Goal: Task Accomplishment & Management: Complete application form

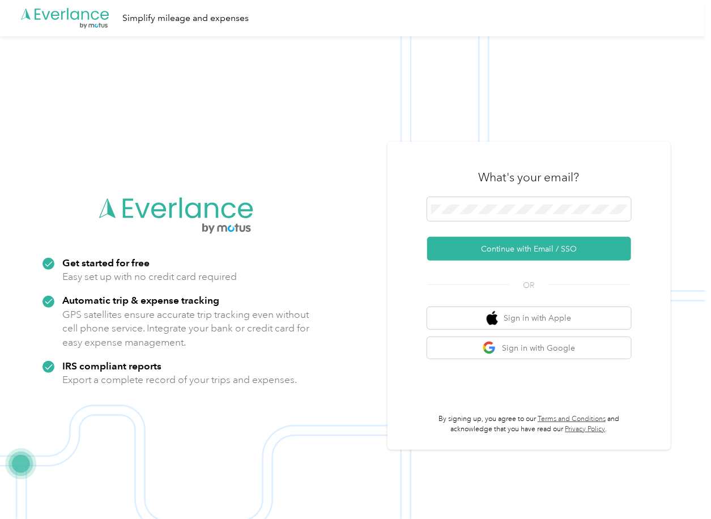
click at [256, 123] on img at bounding box center [353, 295] width 706 height 519
click at [485, 215] on span at bounding box center [529, 209] width 204 height 24
click at [464, 245] on button "Continue with Email / SSO" at bounding box center [529, 249] width 204 height 24
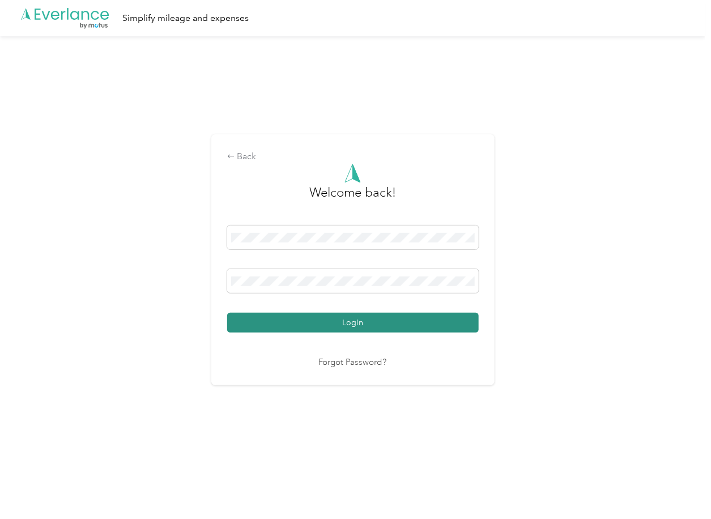
click at [286, 333] on button "Login" at bounding box center [353, 323] width 252 height 20
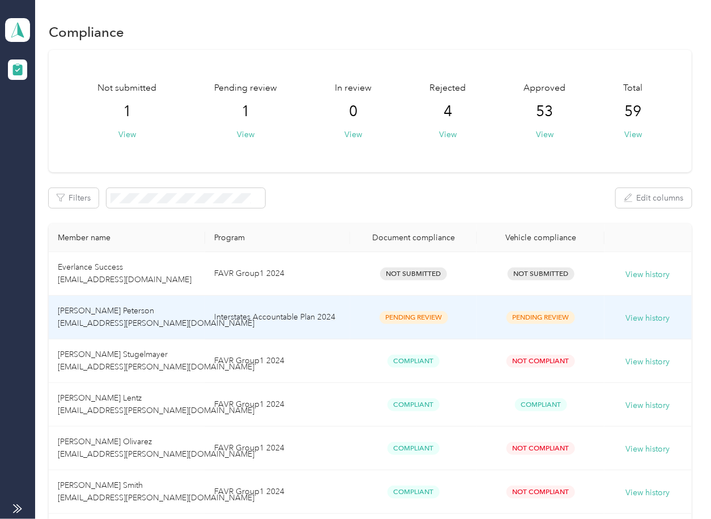
click at [170, 325] on td "Scott R. Peterson scott.peterson@interstates.com" at bounding box center [127, 318] width 156 height 44
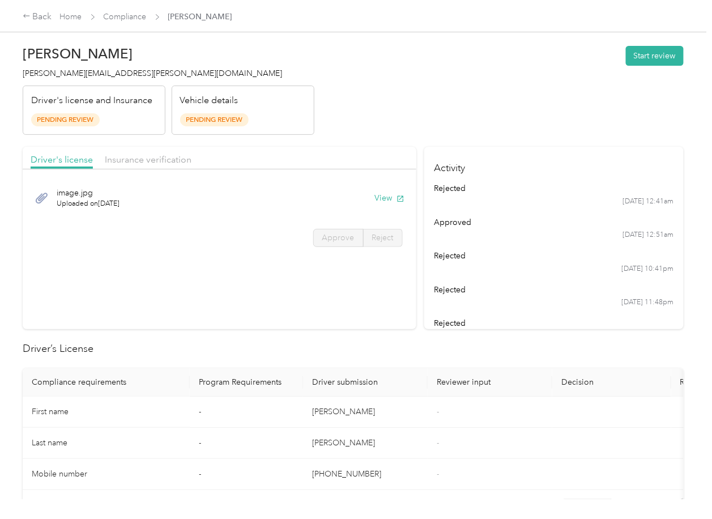
click at [349, 299] on section "Driver's license Insurance verification image.jpg Uploaded on [DATE] View Appro…" at bounding box center [220, 238] width 394 height 182
click at [354, 312] on section "Driver's license Insurance verification image.jpg Uploaded on [DATE] View Appro…" at bounding box center [220, 238] width 394 height 182
drag, startPoint x: 422, startPoint y: 109, endPoint x: 425, endPoint y: 164, distance: 55.1
click at [422, 109] on header "[PERSON_NAME] Peterson [EMAIL_ADDRESS][PERSON_NAME][DOMAIN_NAME] Driver's licen…" at bounding box center [353, 87] width 661 height 95
click at [375, 196] on button "View" at bounding box center [389, 198] width 29 height 12
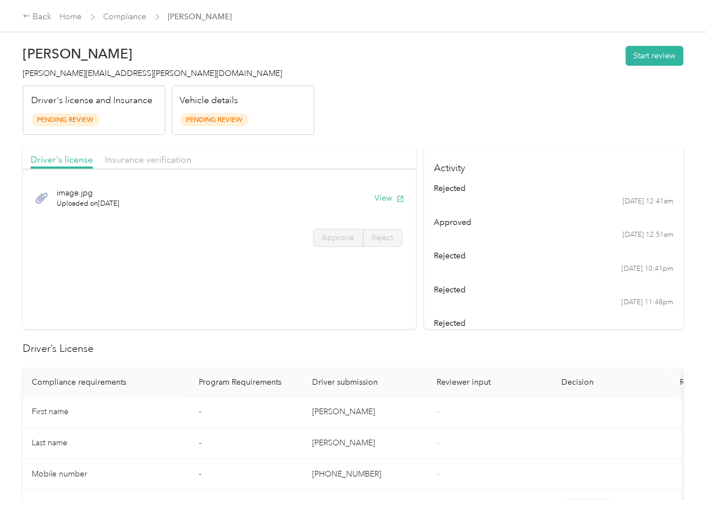
drag, startPoint x: 376, startPoint y: 109, endPoint x: 228, endPoint y: 151, distance: 154.5
click at [376, 109] on header "[PERSON_NAME] Peterson [EMAIL_ADDRESS][PERSON_NAME][DOMAIN_NAME] Driver's licen…" at bounding box center [353, 87] width 661 height 95
click at [133, 159] on span "Insurance verification" at bounding box center [148, 159] width 87 height 11
click at [144, 162] on span "Insurance verification" at bounding box center [148, 159] width 87 height 11
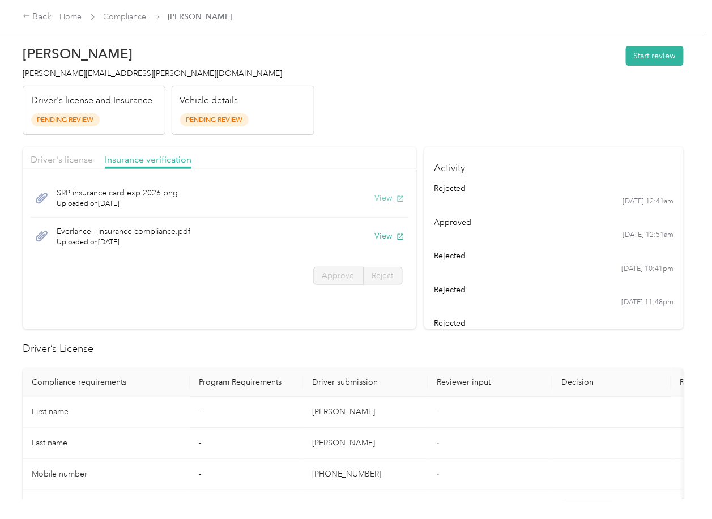
click at [387, 197] on button "View" at bounding box center [389, 198] width 29 height 12
click at [379, 240] on button "View" at bounding box center [389, 236] width 29 height 12
click at [496, 120] on header "[PERSON_NAME] Peterson [EMAIL_ADDRESS][PERSON_NAME][DOMAIN_NAME] Driver's licen…" at bounding box center [353, 87] width 661 height 95
click at [674, 54] on button "Start review" at bounding box center [655, 56] width 58 height 20
click at [54, 164] on span "Driver's license" at bounding box center [62, 159] width 62 height 11
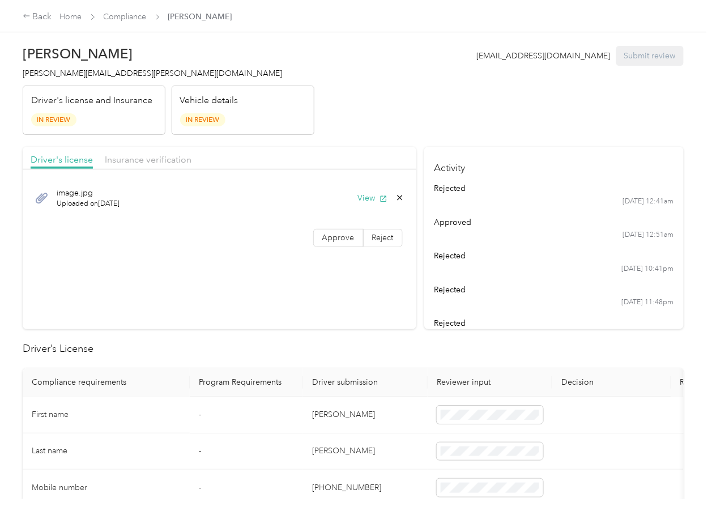
click at [332, 241] on span "Approve" at bounding box center [338, 238] width 32 height 10
click at [132, 155] on span "Insurance verification" at bounding box center [148, 159] width 87 height 11
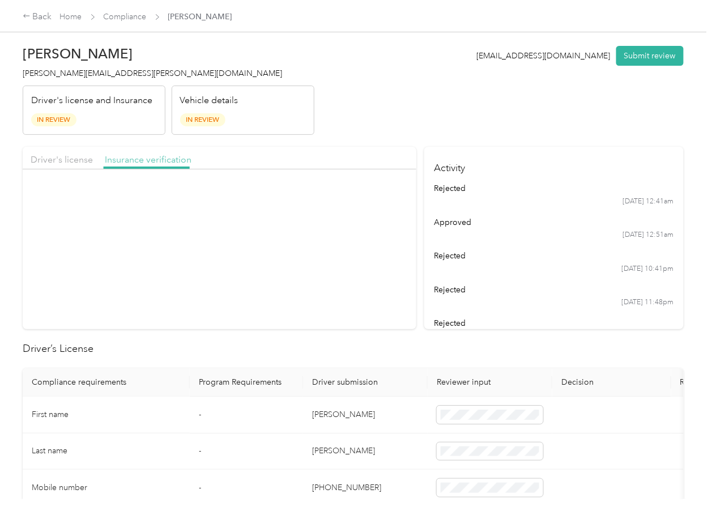
click at [131, 160] on span "Insurance verification" at bounding box center [148, 159] width 87 height 11
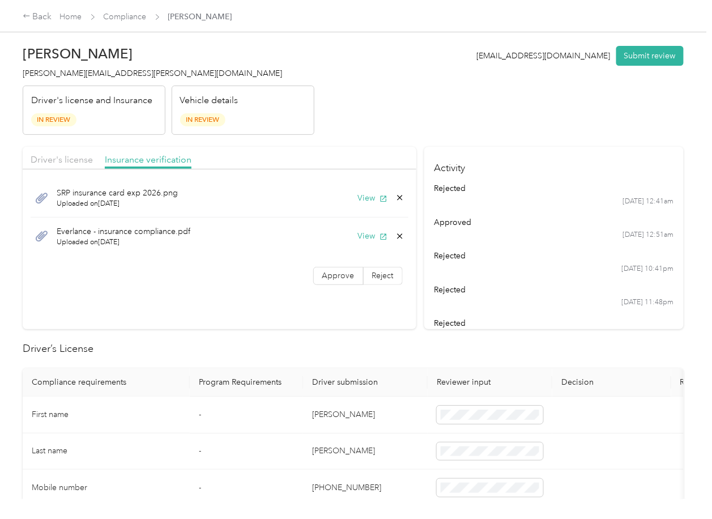
click at [332, 273] on span "Approve" at bounding box center [338, 276] width 32 height 10
click at [168, 258] on div "SRP insurance card exp 2026.png Uploaded on [DATE] View Everlance - insurance c…" at bounding box center [220, 217] width 394 height 84
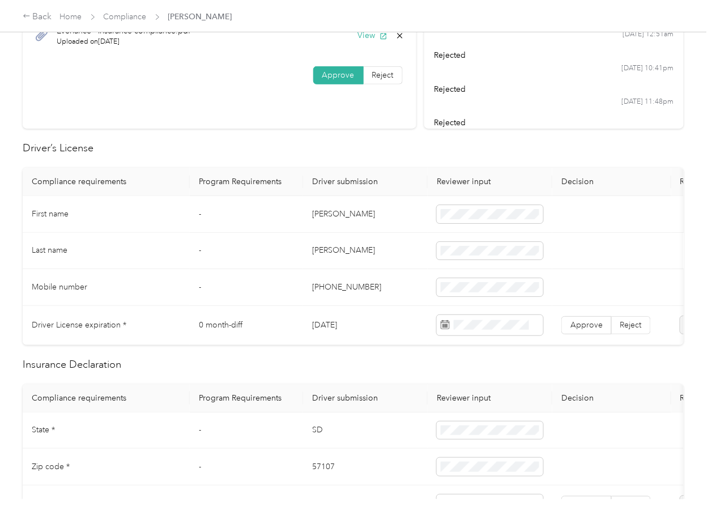
scroll to position [227, 0]
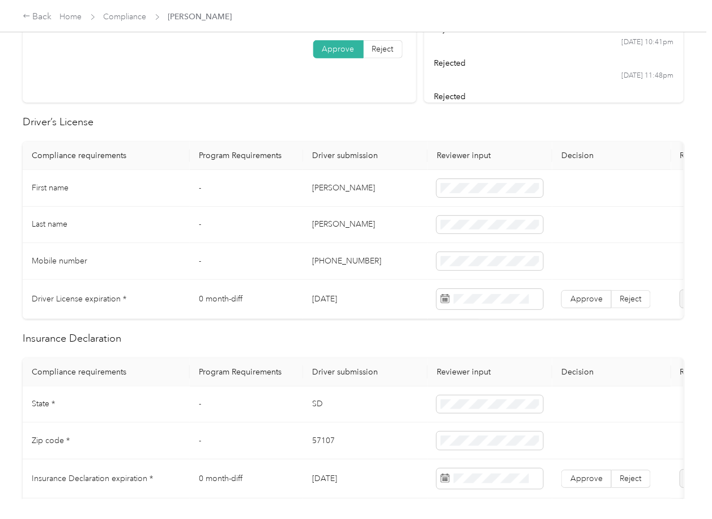
click at [332, 304] on td "[DATE]" at bounding box center [365, 299] width 125 height 39
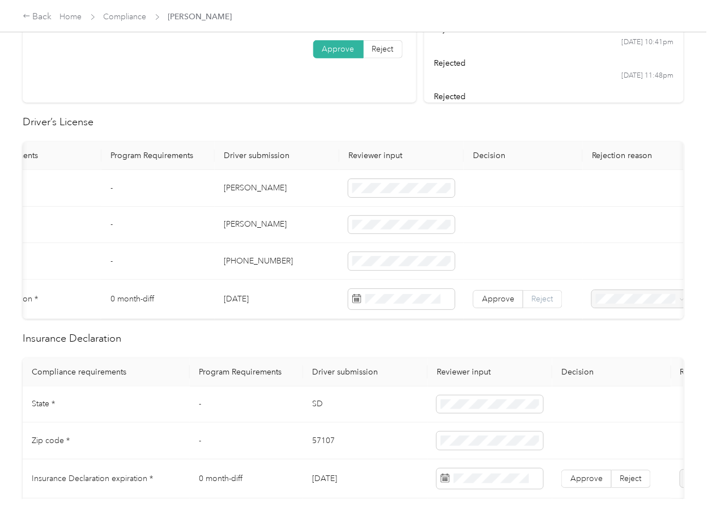
click at [540, 304] on label "Reject" at bounding box center [543, 299] width 39 height 18
click at [621, 368] on div "Expired Driver's License" at bounding box center [640, 380] width 81 height 24
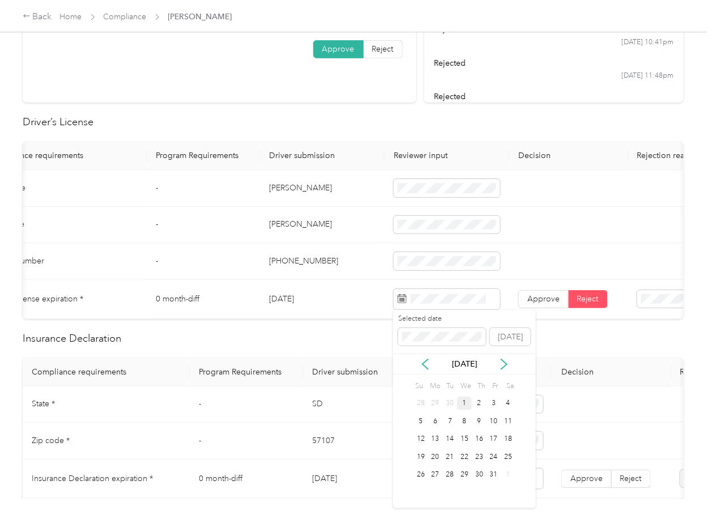
drag, startPoint x: 453, startPoint y: 495, endPoint x: 453, endPoint y: 505, distance: 10.2
click at [453, 505] on div "Selected date [DATE] [DATE] Su Mo Tu We Th Fr Sa 28 29 30 1 2 3 4 5 6 7 8 9 10 …" at bounding box center [464, 409] width 143 height 198
click at [477, 476] on div "30" at bounding box center [479, 475] width 15 height 14
click at [550, 294] on span "Approve" at bounding box center [544, 299] width 32 height 10
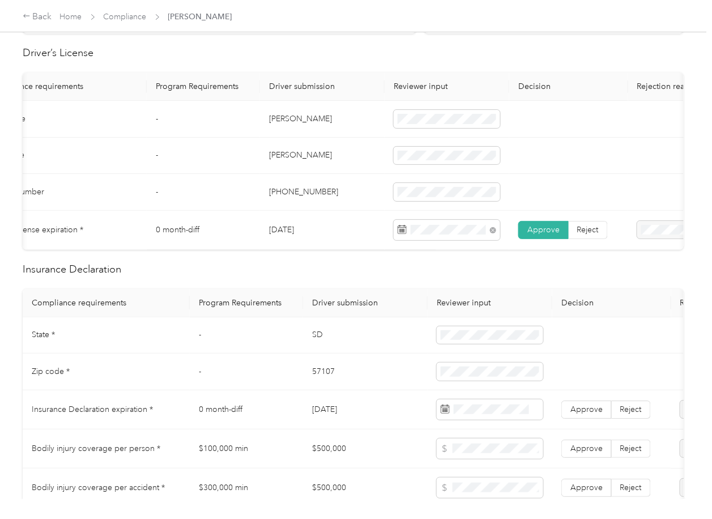
scroll to position [377, 0]
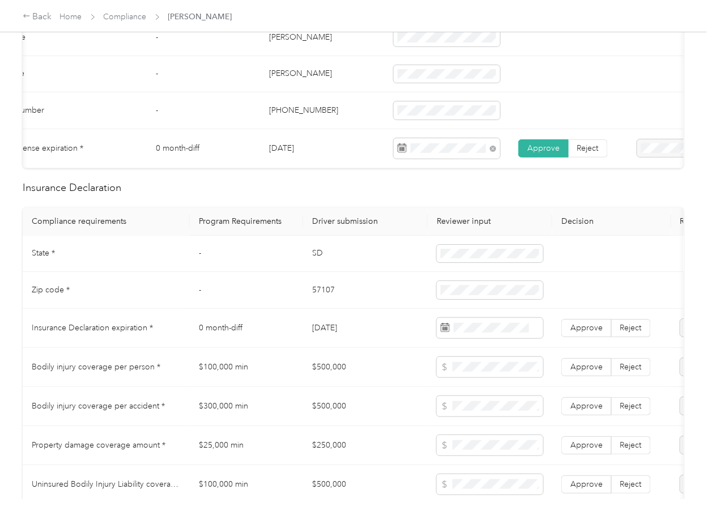
click at [332, 260] on td "SD" at bounding box center [365, 254] width 125 height 37
copy td "SD"
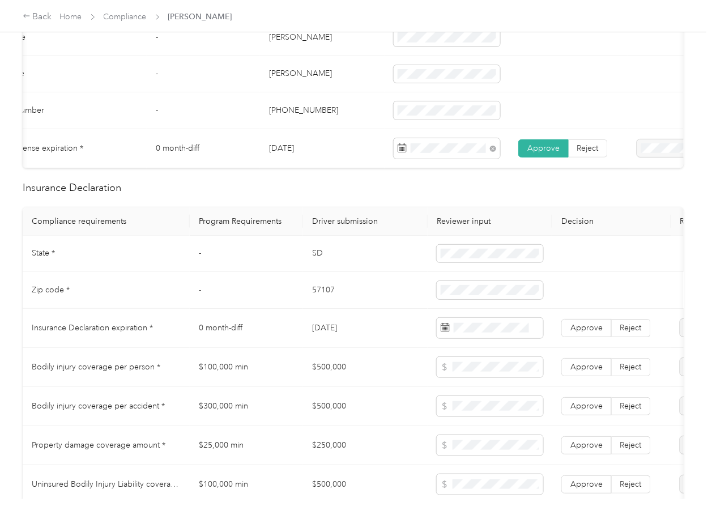
click at [336, 299] on td "57107" at bounding box center [365, 290] width 125 height 37
copy td "57107"
click at [385, 322] on td "[DATE]" at bounding box center [365, 328] width 125 height 39
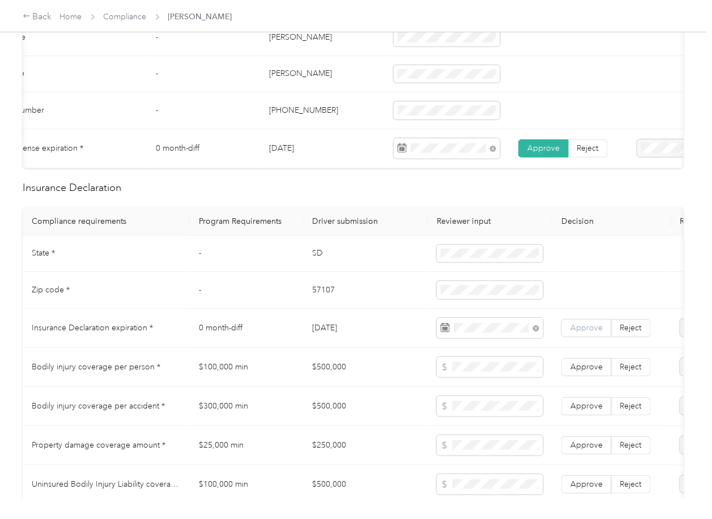
click at [566, 336] on label "Approve" at bounding box center [587, 328] width 50 height 18
drag, startPoint x: 313, startPoint y: 273, endPoint x: 329, endPoint y: 275, distance: 15.6
click at [313, 273] on td "SD" at bounding box center [365, 254] width 125 height 37
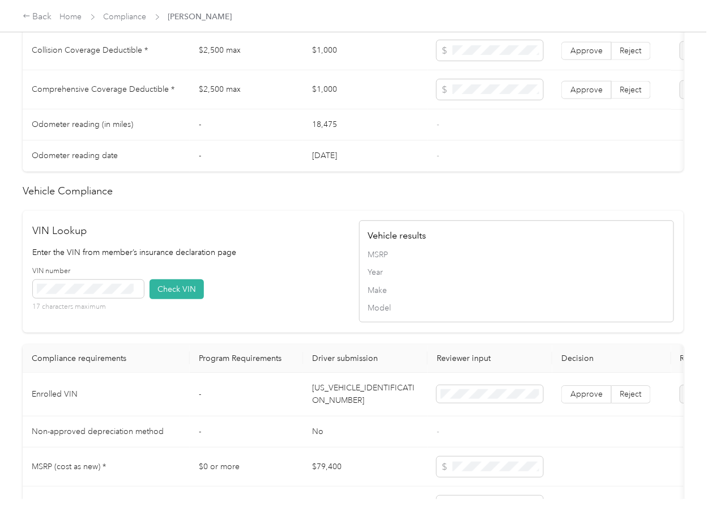
scroll to position [1133, 0]
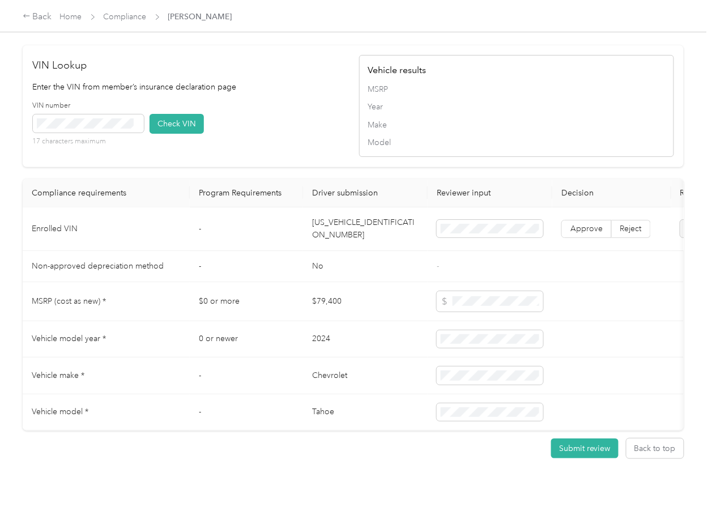
click at [359, 244] on td "[US_VEHICLE_IDENTIFICATION_NUMBER]" at bounding box center [365, 229] width 125 height 44
copy td "[US_VEHICLE_IDENTIFICATION_NUMBER]"
drag, startPoint x: 265, startPoint y: 117, endPoint x: 202, endPoint y: 129, distance: 64.0
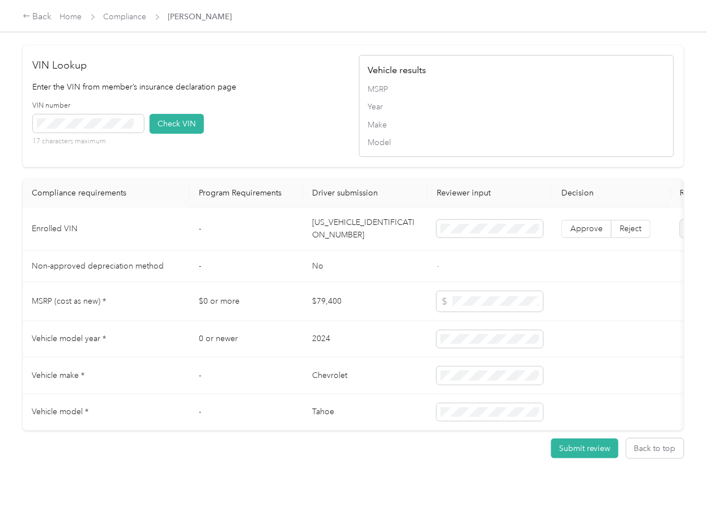
click at [264, 117] on div "VIN Lookup Enter the VIN from member’s insurance declaration page VIN number 17…" at bounding box center [190, 106] width 315 height 97
click at [171, 134] on button "Check VIN" at bounding box center [177, 124] width 54 height 20
click at [583, 233] on span "Approve" at bounding box center [587, 229] width 32 height 10
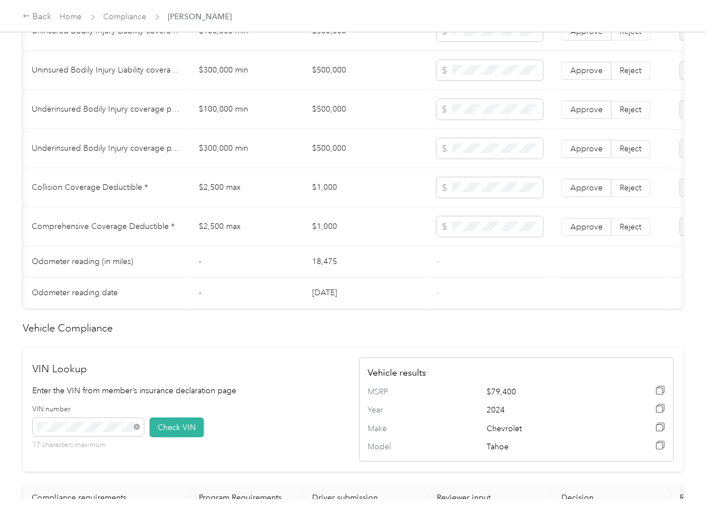
scroll to position [0, 142]
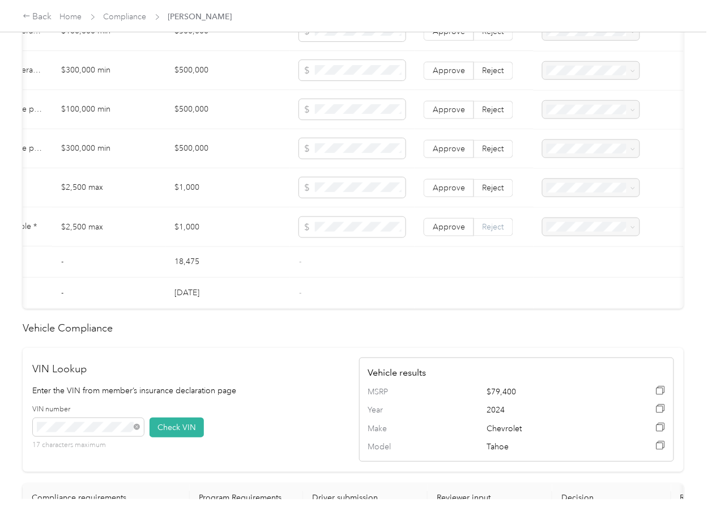
click at [483, 230] on label "Reject" at bounding box center [493, 227] width 39 height 18
drag, startPoint x: 485, startPoint y: 202, endPoint x: 487, endPoint y: 175, distance: 27.3
click at [485, 192] on span "Reject" at bounding box center [494, 187] width 22 height 10
click at [487, 153] on span "Reject" at bounding box center [494, 148] width 22 height 10
click at [491, 114] on span "Reject" at bounding box center [494, 109] width 22 height 10
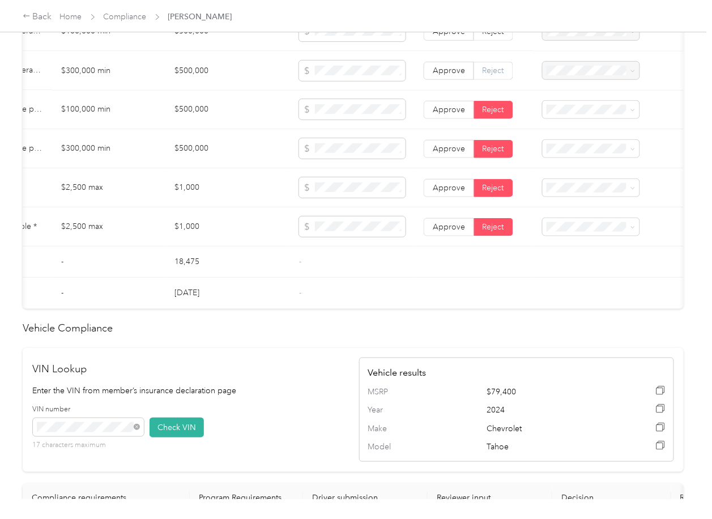
click at [490, 73] on label "Reject" at bounding box center [493, 70] width 39 height 18
click at [484, 36] on span "Reject" at bounding box center [494, 31] width 22 height 10
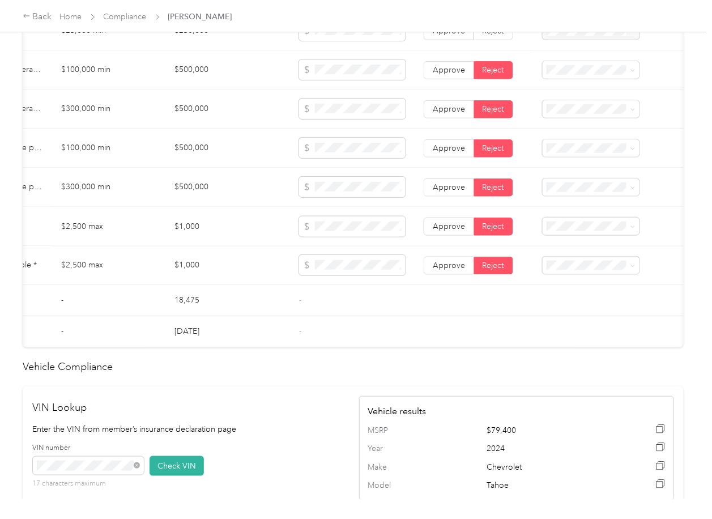
scroll to position [755, 0]
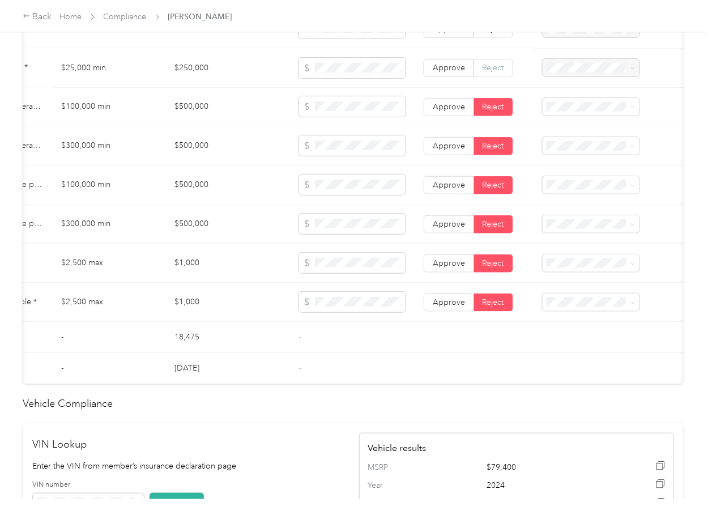
click at [505, 69] on label "Reject" at bounding box center [493, 67] width 39 height 18
click at [497, 33] on span "Reject" at bounding box center [494, 28] width 22 height 10
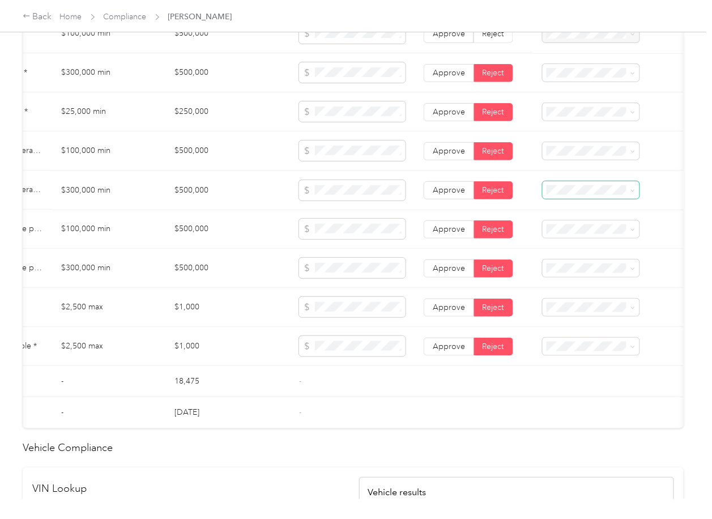
scroll to position [680, 0]
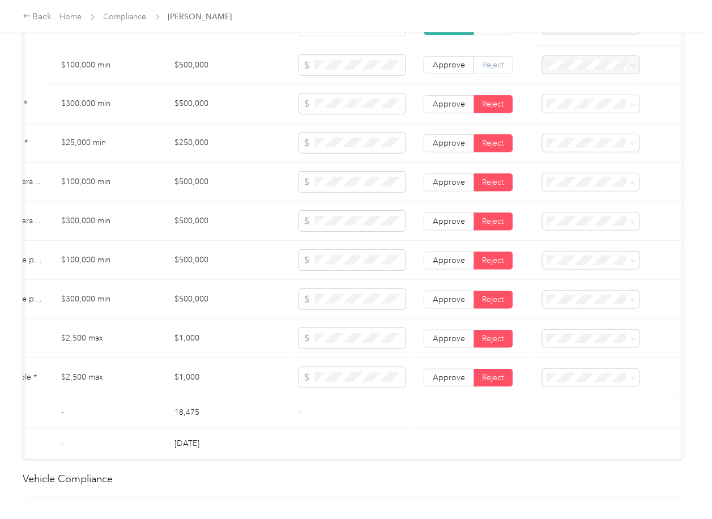
click at [486, 69] on label "Reject" at bounding box center [493, 65] width 39 height 18
click at [572, 69] on span at bounding box center [591, 65] width 97 height 18
click at [566, 109] on div "Bodily Injury per person is missing from uploaded Insurance Policy doc" at bounding box center [586, 114] width 81 height 48
click at [577, 151] on div "Bodily Injury per accident is missing from uploaded Insurance Policy doc" at bounding box center [586, 151] width 81 height 48
click at [589, 190] on div "Property damage coverage is missing from uploaded Insurance Policy doc" at bounding box center [586, 192] width 81 height 48
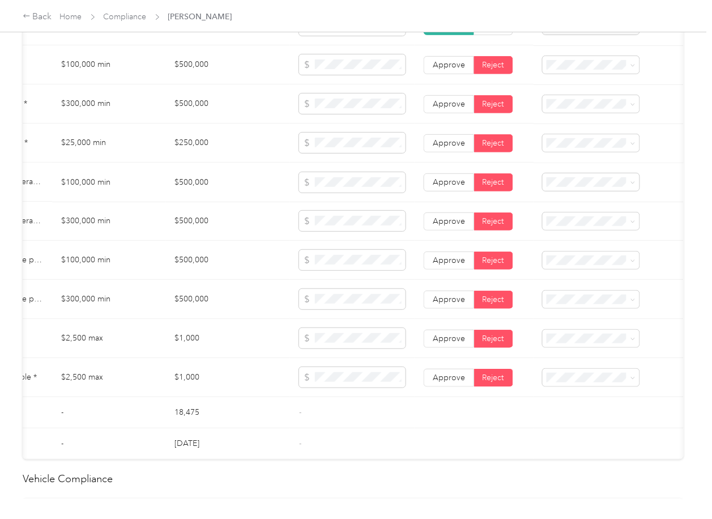
click at [586, 225] on span "Uninsured motorist per person is missing from uploaded Insurance Policy doc" at bounding box center [584, 230] width 77 height 45
click at [570, 241] on td at bounding box center [609, 221] width 150 height 39
click at [579, 275] on span "Uninsured motorist per accident is missing from uploaded Insurance Policy doc" at bounding box center [582, 276] width 72 height 57
click at [579, 303] on span "Underinsured motorist per person is missing from uploaded Insurance Policy doc" at bounding box center [585, 314] width 79 height 57
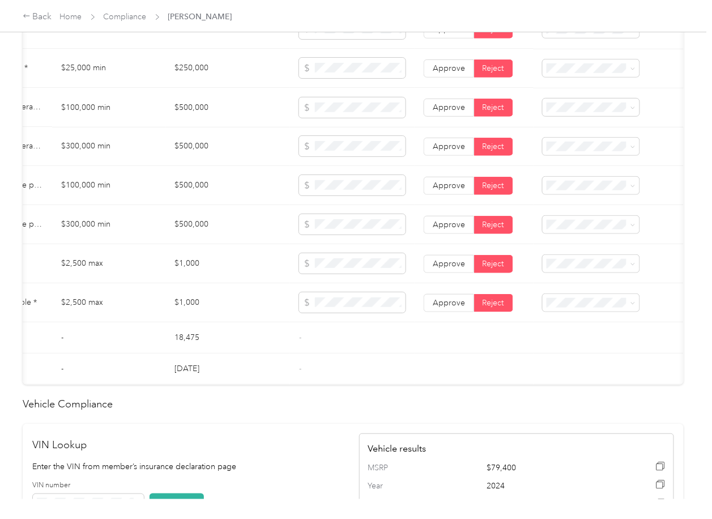
scroll to position [755, 0]
click at [574, 262] on span "Underinsured motorist per accident is missing from uploaded Insurance Policy doc" at bounding box center [584, 278] width 77 height 57
click at [580, 300] on span "Collision deductible is missing from uploaded Insurance Policy doc" at bounding box center [585, 311] width 79 height 45
click at [587, 348] on div "Comprehensive deductible is missing from uploaded Insurance Policy doc" at bounding box center [586, 348] width 81 height 48
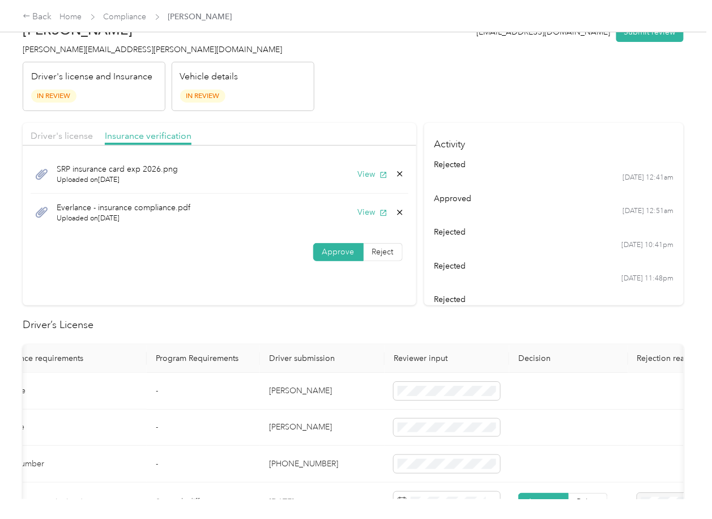
scroll to position [0, 0]
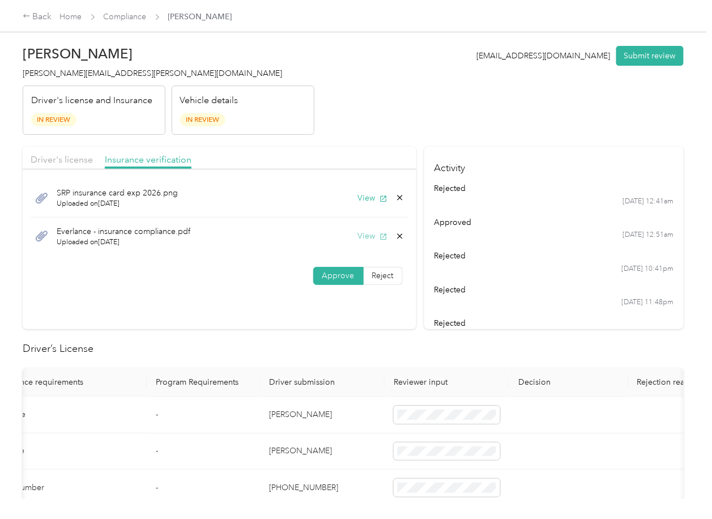
click at [358, 233] on button "View" at bounding box center [372, 236] width 29 height 12
click at [360, 196] on button "View" at bounding box center [372, 198] width 29 height 12
click at [639, 50] on button "Submit review" at bounding box center [650, 56] width 67 height 20
click at [95, 77] on span "[PERSON_NAME][EMAIL_ADDRESS][PERSON_NAME][DOMAIN_NAME]" at bounding box center [153, 74] width 260 height 10
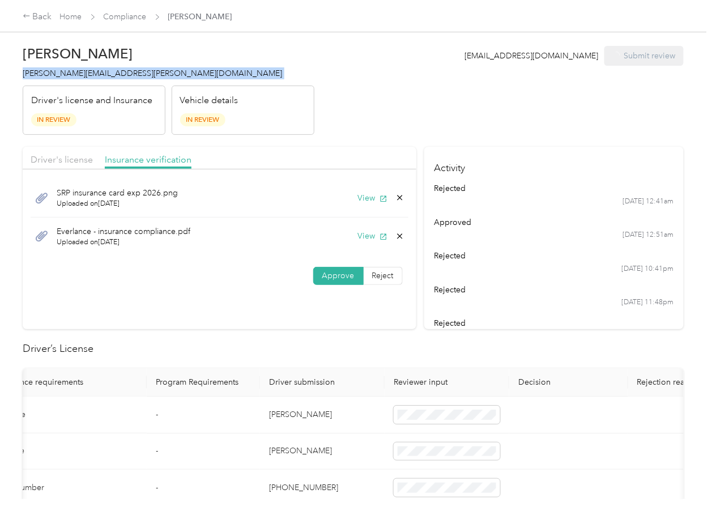
click at [95, 77] on span "[PERSON_NAME][EMAIL_ADDRESS][PERSON_NAME][DOMAIN_NAME]" at bounding box center [153, 74] width 260 height 10
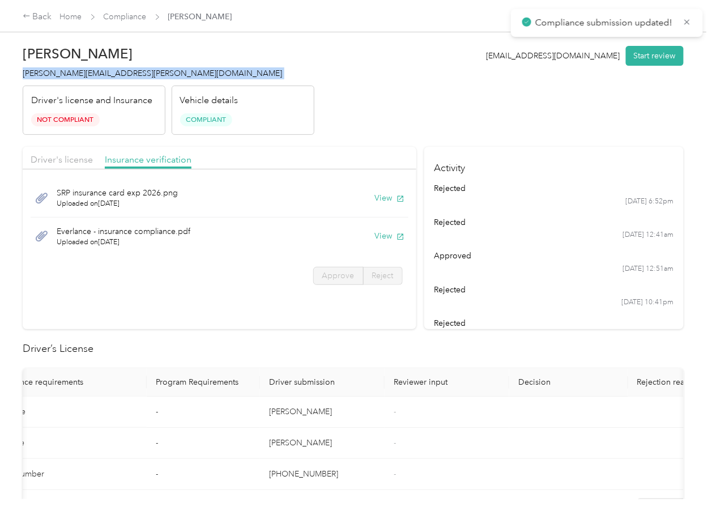
click at [95, 77] on span "[PERSON_NAME][EMAIL_ADDRESS][PERSON_NAME][DOMAIN_NAME]" at bounding box center [153, 74] width 260 height 10
copy span "[PERSON_NAME][EMAIL_ADDRESS][PERSON_NAME][DOMAIN_NAME]"
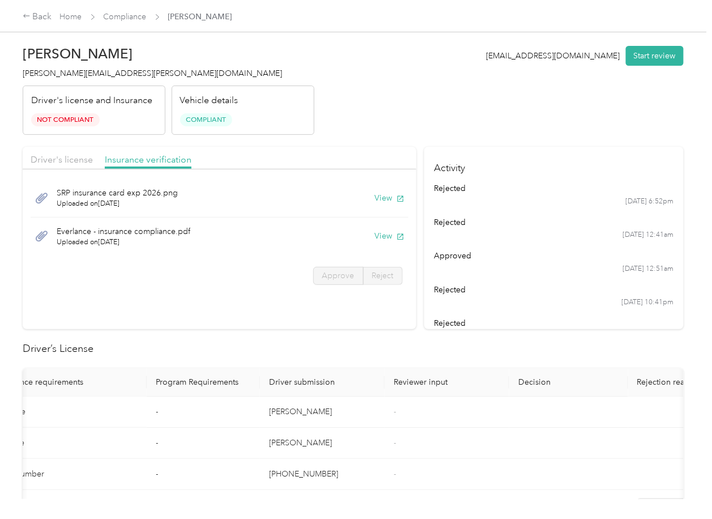
click at [362, 119] on header "[PERSON_NAME] Peterson [EMAIL_ADDRESS][PERSON_NAME][DOMAIN_NAME] Driver's licen…" at bounding box center [353, 87] width 661 height 95
click at [119, 15] on link "Compliance" at bounding box center [125, 17] width 43 height 10
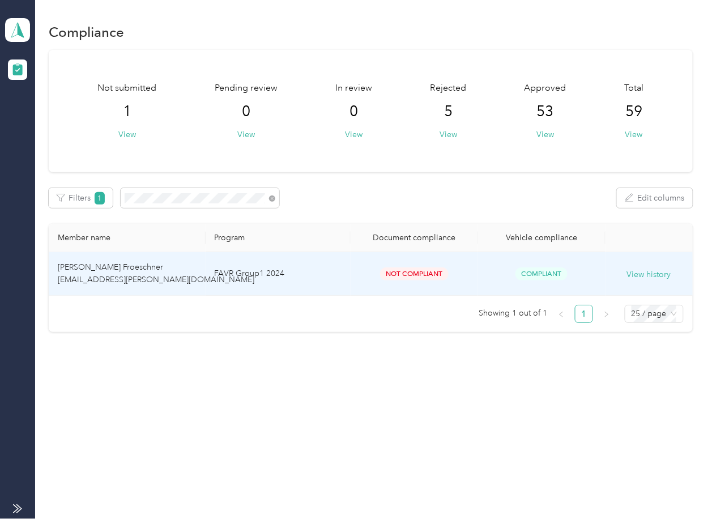
click at [143, 261] on td "[PERSON_NAME] Froeschner [EMAIL_ADDRESS][PERSON_NAME][DOMAIN_NAME]" at bounding box center [127, 274] width 156 height 44
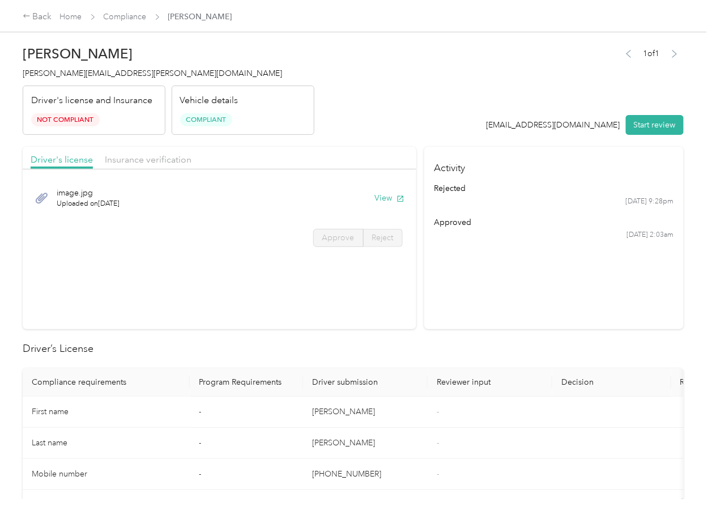
drag, startPoint x: 143, startPoint y: 266, endPoint x: 135, endPoint y: 170, distance: 96.7
click at [140, 167] on div "Driver's license Insurance verification" at bounding box center [220, 158] width 394 height 23
click at [147, 163] on span "Insurance verification" at bounding box center [148, 159] width 87 height 11
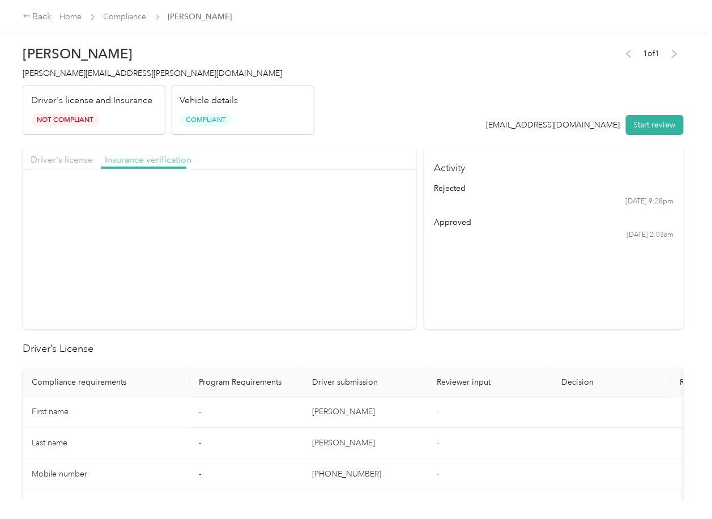
click at [147, 163] on span "Insurance verification" at bounding box center [148, 159] width 87 height 11
click at [384, 198] on button "View" at bounding box center [389, 198] width 29 height 12
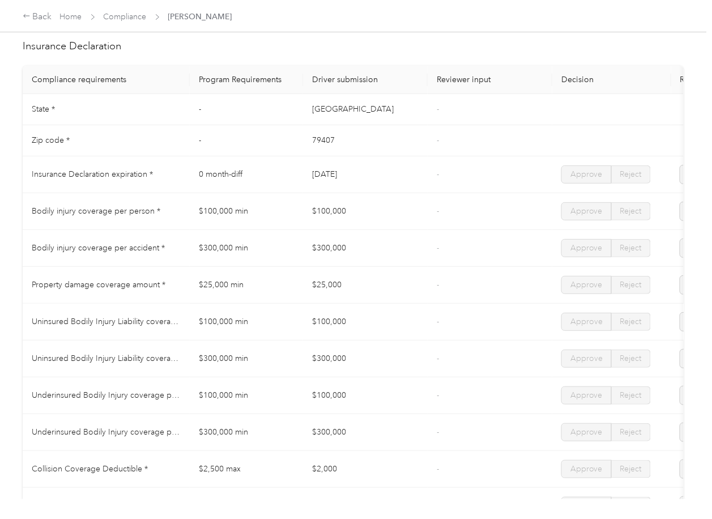
scroll to position [680, 0]
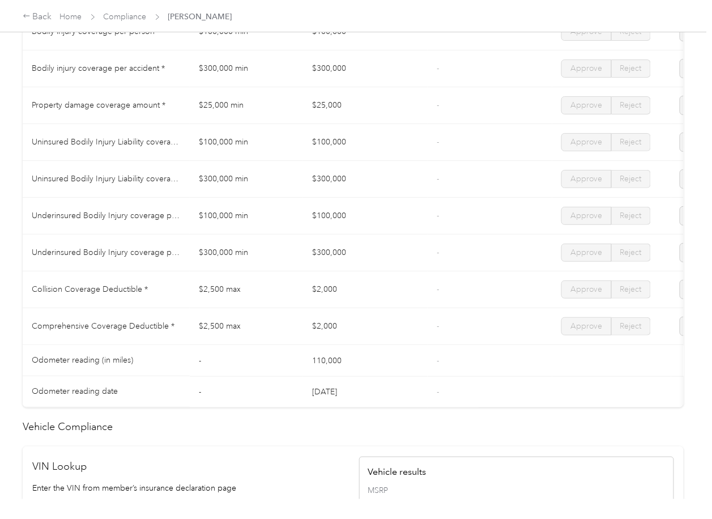
click at [309, 376] on td "110,000" at bounding box center [365, 360] width 125 height 31
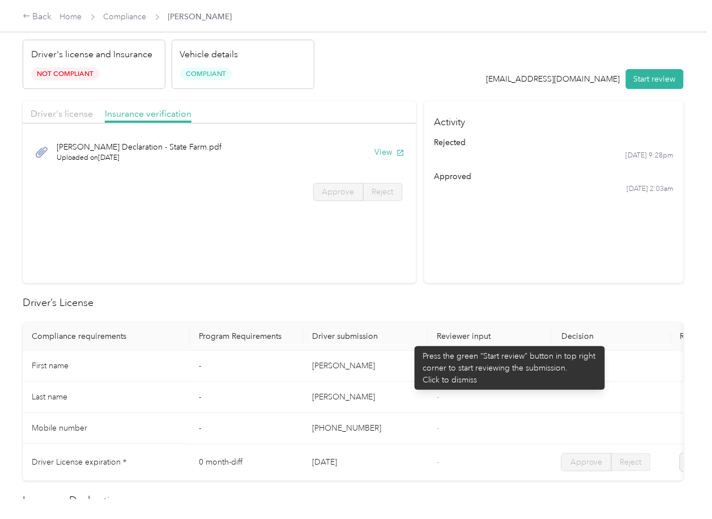
scroll to position [0, 0]
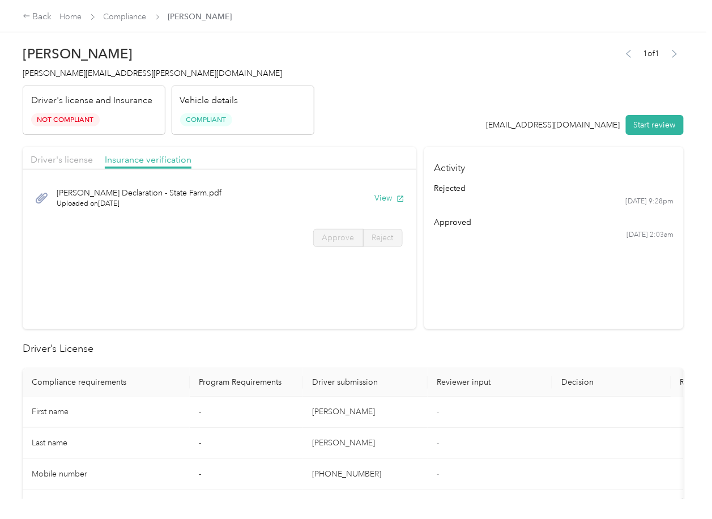
click at [358, 289] on section "Driver's license Insurance verification [PERSON_NAME] Declaration - State Farm.…" at bounding box center [220, 238] width 394 height 182
click at [206, 262] on section "Driver's license Insurance verification [PERSON_NAME] Declaration - State Farm.…" at bounding box center [220, 238] width 394 height 182
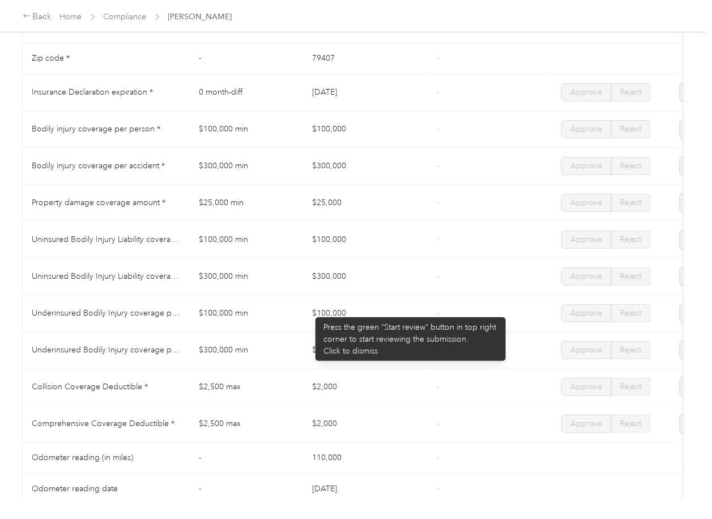
scroll to position [582, 0]
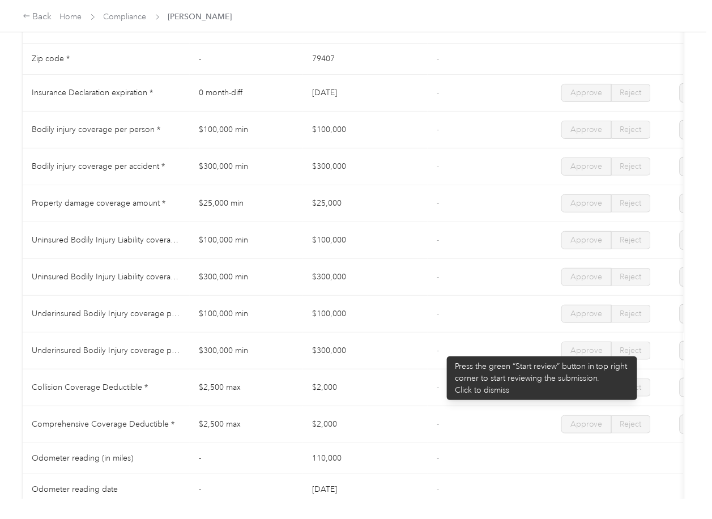
click at [441, 351] on td "-" at bounding box center [490, 351] width 125 height 37
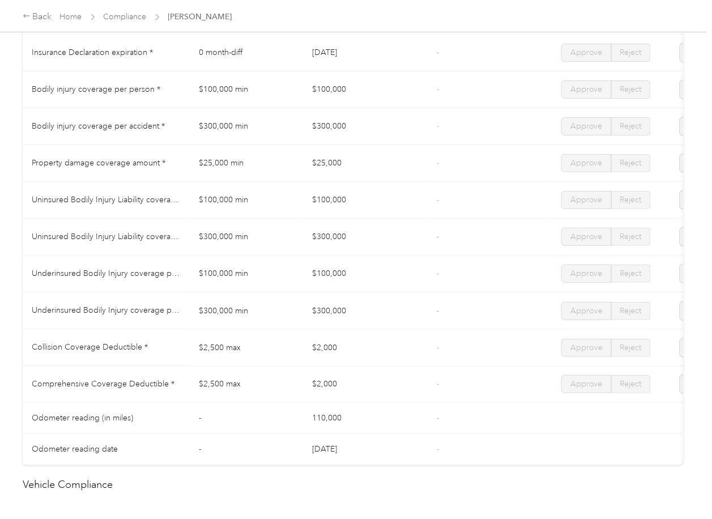
scroll to position [657, 0]
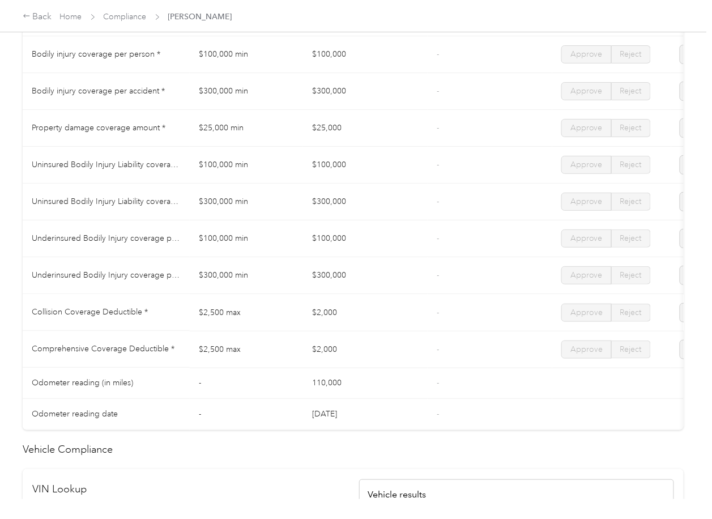
click at [423, 331] on td "$2,000" at bounding box center [365, 312] width 125 height 37
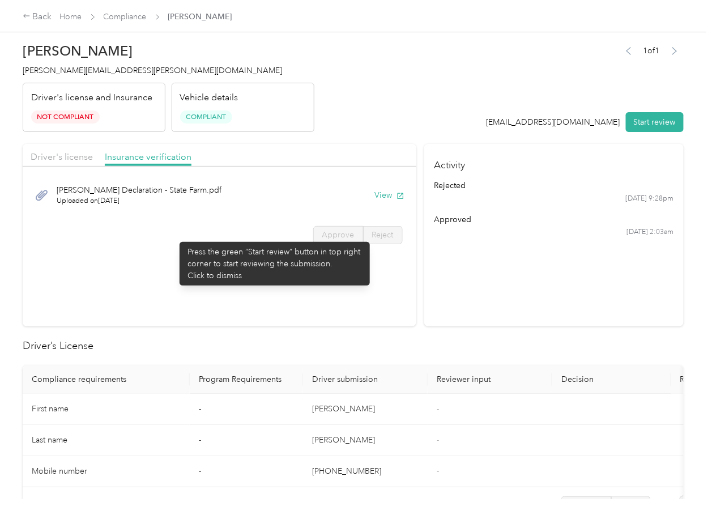
scroll to position [0, 0]
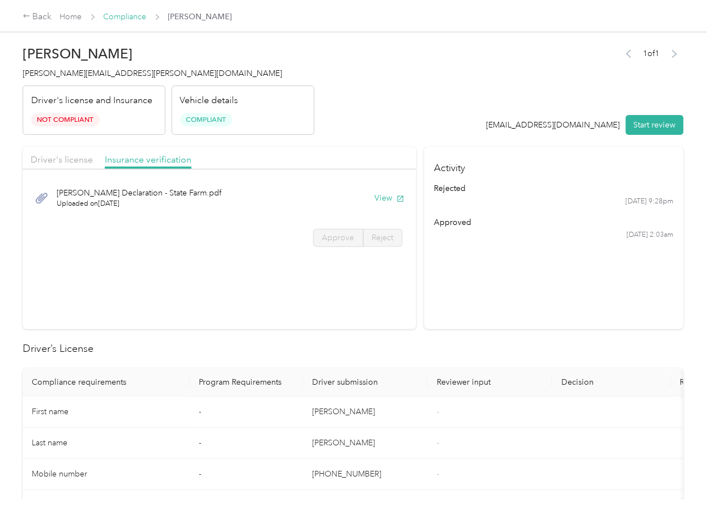
click at [135, 17] on link "Compliance" at bounding box center [125, 17] width 43 height 10
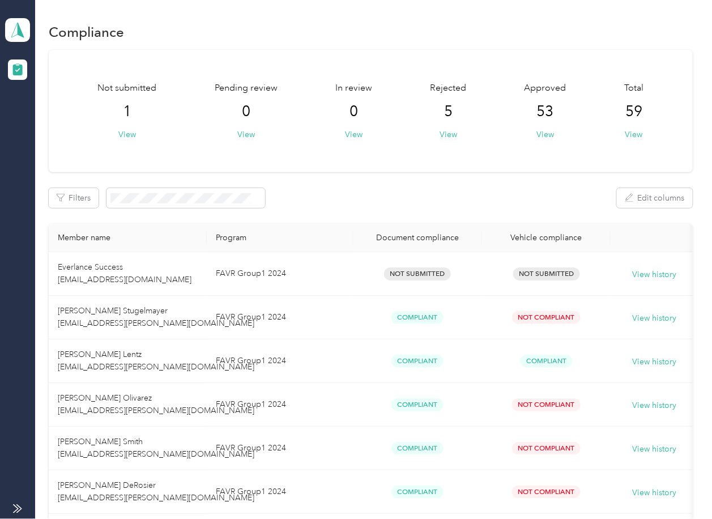
drag, startPoint x: 26, startPoint y: 35, endPoint x: 29, endPoint y: 40, distance: 6.9
click at [25, 34] on icon at bounding box center [17, 30] width 17 height 16
click at [48, 118] on div "Log out" at bounding box center [37, 119] width 44 height 12
